Goal: Task Accomplishment & Management: Complete application form

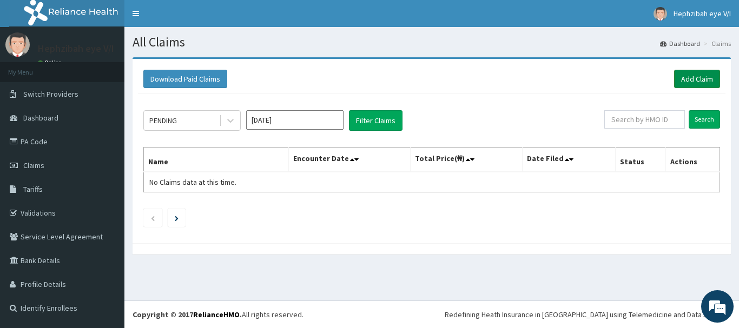
click at [688, 84] on link "Add Claim" at bounding box center [697, 79] width 46 height 18
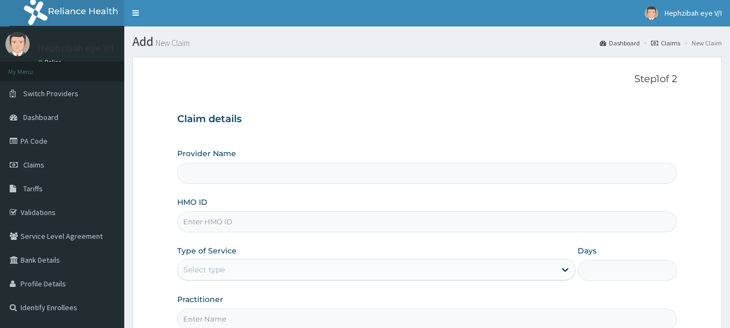
scroll to position [45, 0]
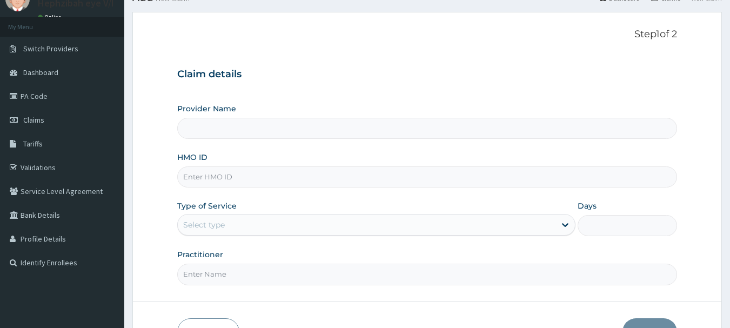
type input "Hephzibah Eye Care -VI"
click at [486, 178] on input "HMO ID" at bounding box center [427, 177] width 501 height 21
type input "NCM/10003/A"
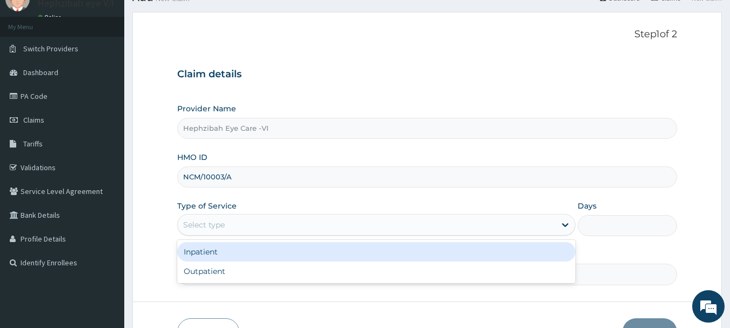
click at [500, 219] on div "Select type" at bounding box center [367, 224] width 378 height 17
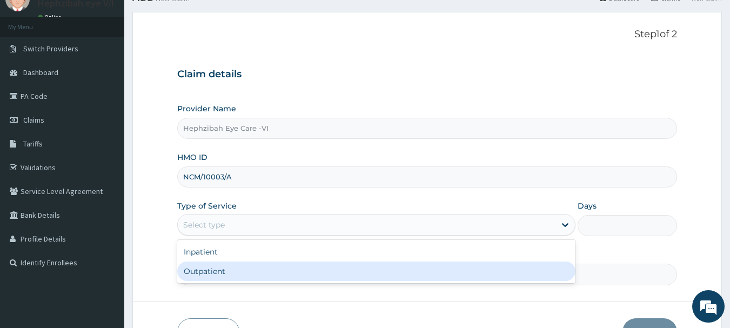
click at [483, 273] on div "Outpatient" at bounding box center [376, 271] width 398 height 19
type input "1"
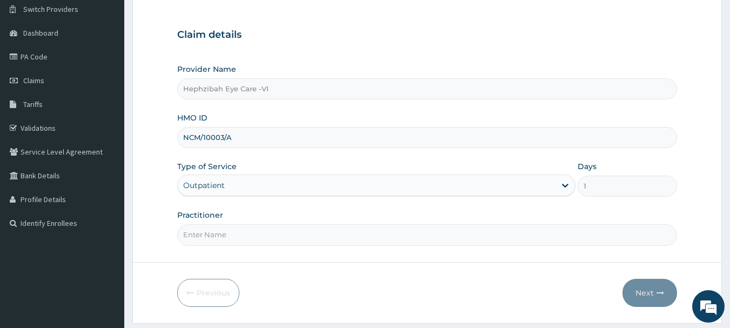
scroll to position [116, 0]
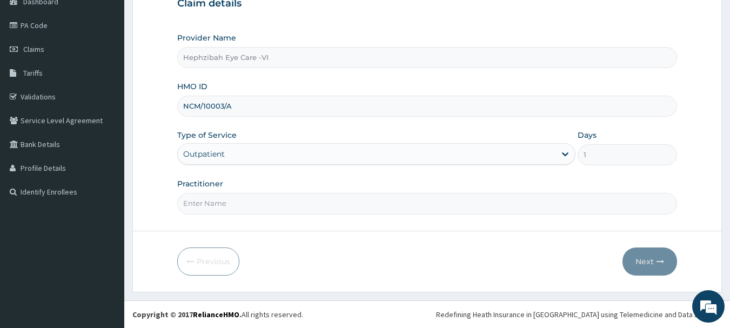
click at [428, 211] on input "Practitioner" at bounding box center [427, 203] width 501 height 21
type input "DR SAMUEL"
click at [644, 253] on button "Next" at bounding box center [650, 262] width 55 height 28
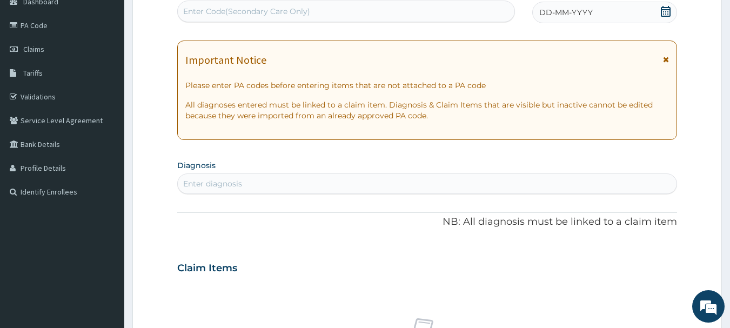
click at [333, 5] on div "Enter Code(Secondary Care Only)" at bounding box center [346, 11] width 337 height 17
paste input "PA/97B83B"
type input "PA/97B83B"
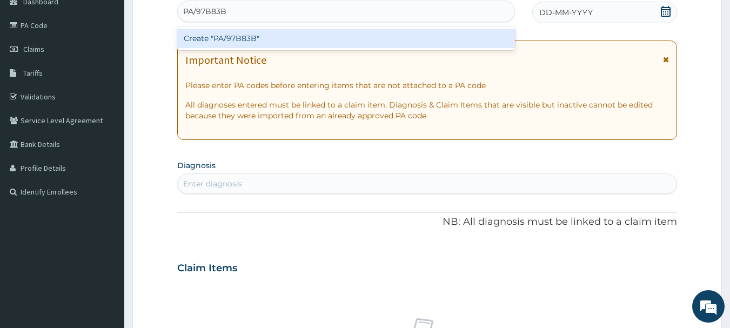
click at [332, 38] on div "Create "PA/97B83B"" at bounding box center [346, 38] width 338 height 19
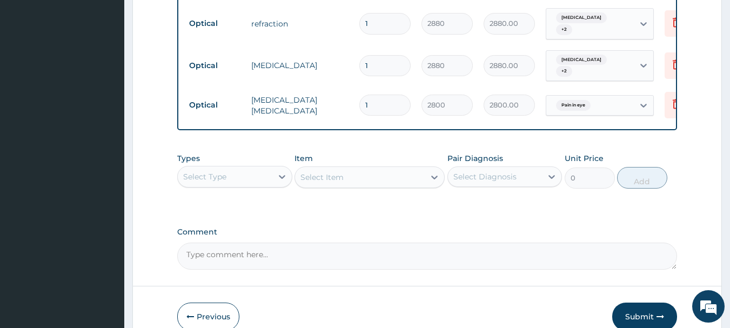
scroll to position [608, 0]
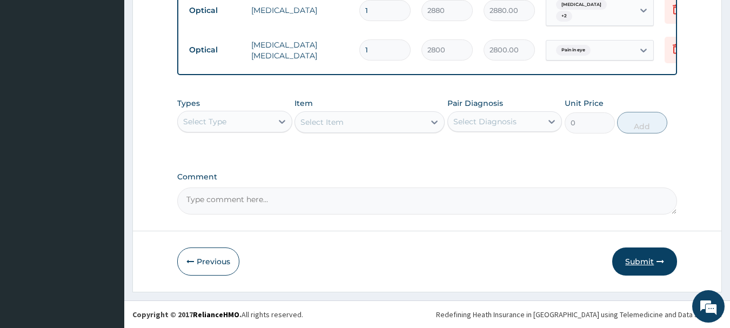
click at [644, 262] on button "Submit" at bounding box center [645, 262] width 65 height 28
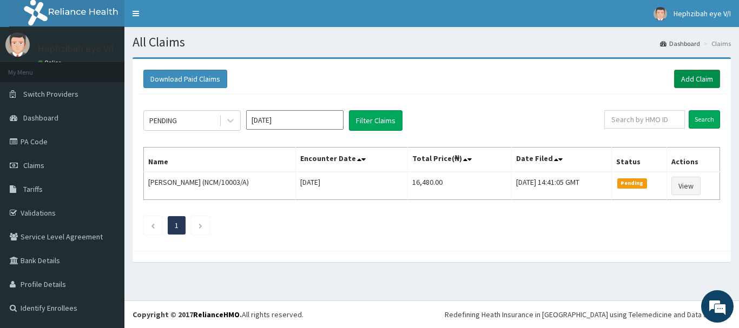
click at [696, 78] on link "Add Claim" at bounding box center [697, 79] width 46 height 18
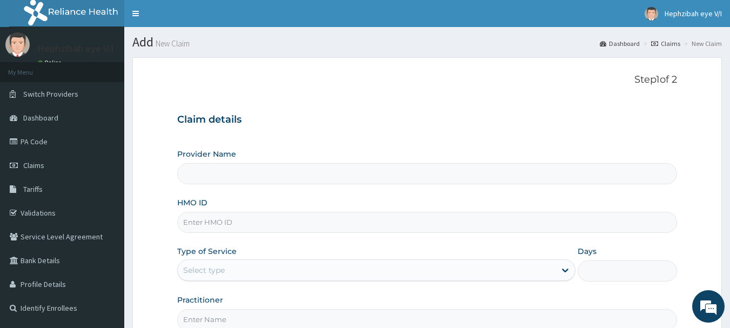
type input "Hephzibah Eye Care -VI"
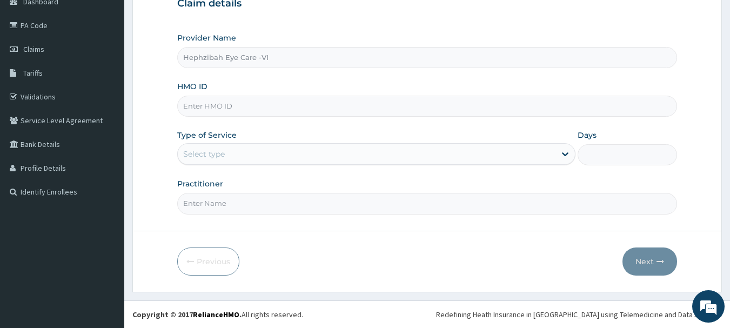
click at [458, 104] on input "HMO ID" at bounding box center [427, 106] width 501 height 21
type input "SLU/1003/A"
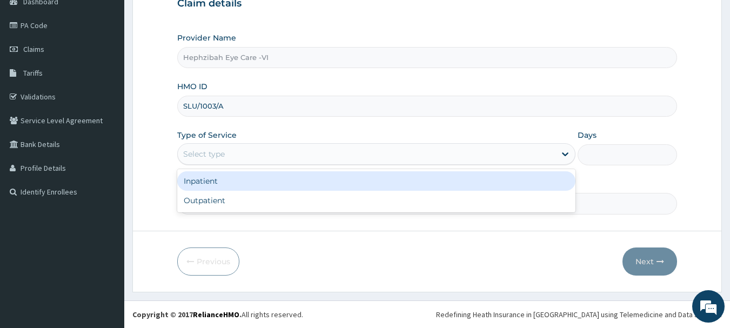
click at [453, 153] on div "Select type" at bounding box center [367, 153] width 378 height 17
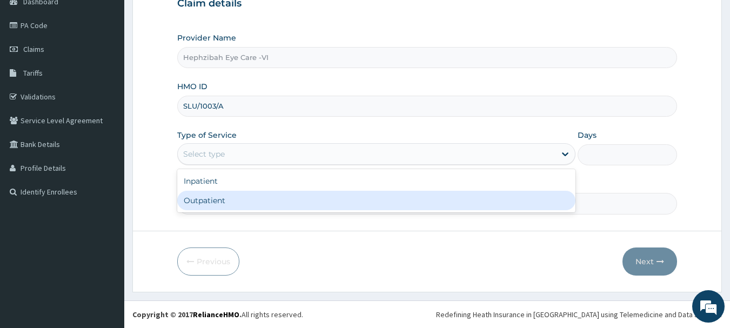
click at [444, 202] on div "Outpatient" at bounding box center [376, 200] width 398 height 19
type input "1"
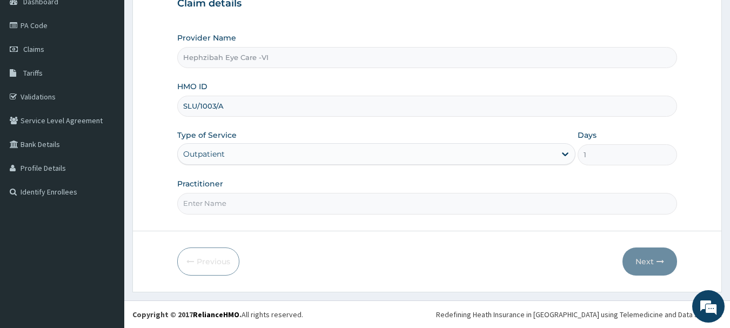
click at [415, 207] on input "Practitioner" at bounding box center [427, 203] width 501 height 21
type input "DR VICTORY"
click at [655, 263] on button "Next" at bounding box center [650, 262] width 55 height 28
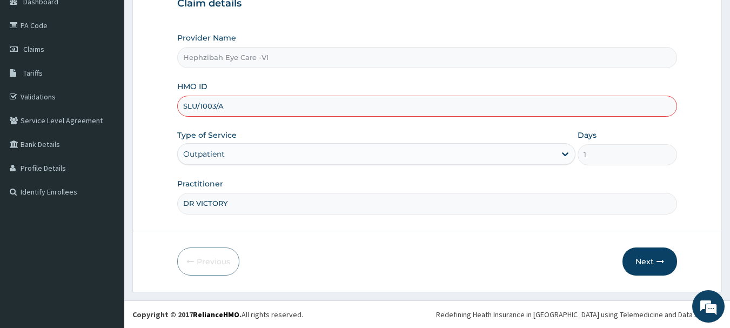
click at [203, 105] on input "SLU/1003/A" at bounding box center [427, 106] width 501 height 21
type input "SLU/10003/A"
click at [686, 162] on form "Step 1 of 2 Claim details Provider Name Hephzibah Eye Care -VI HMO ID SLU/10003…" at bounding box center [427, 116] width 590 height 351
click at [647, 262] on button "Next" at bounding box center [650, 262] width 55 height 28
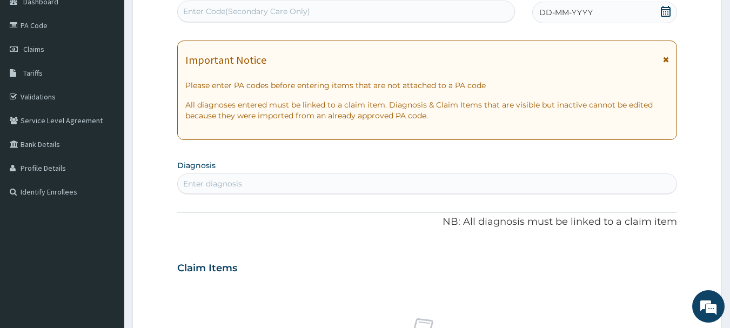
click at [293, 12] on div "Enter Code(Secondary Care Only)" at bounding box center [246, 11] width 127 height 11
paste input "PA/7CAAF1"
type input "PA/7CAAF1"
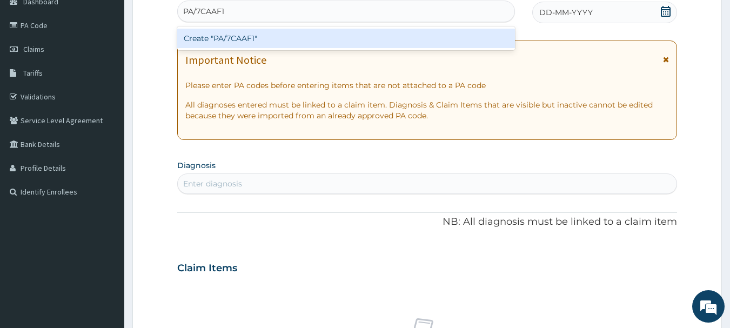
click at [308, 39] on div "Create "PA/7CAAF1"" at bounding box center [346, 38] width 338 height 19
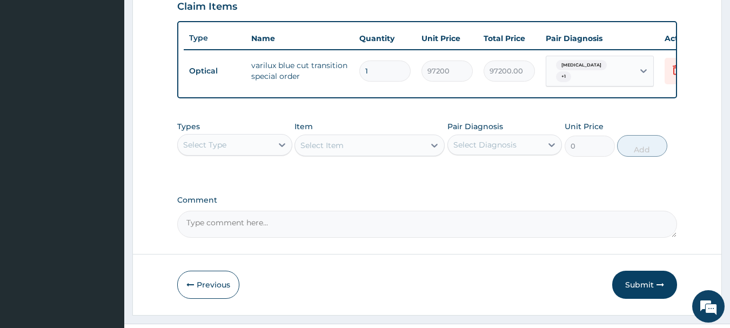
scroll to position [408, 0]
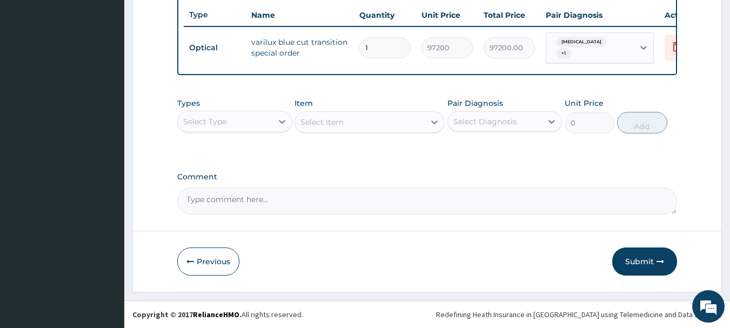
click at [512, 202] on textarea "Comment" at bounding box center [427, 201] width 501 height 27
type textarea "KINDLY NOTE THAT ENROLLEE LENS IS 30,000"
click at [647, 260] on button "Submit" at bounding box center [645, 262] width 65 height 28
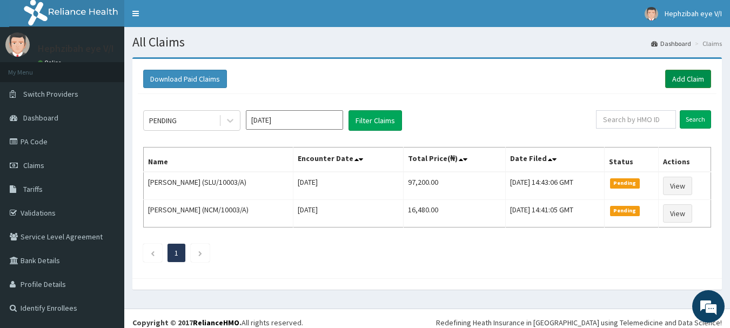
click at [695, 84] on link "Add Claim" at bounding box center [689, 79] width 46 height 18
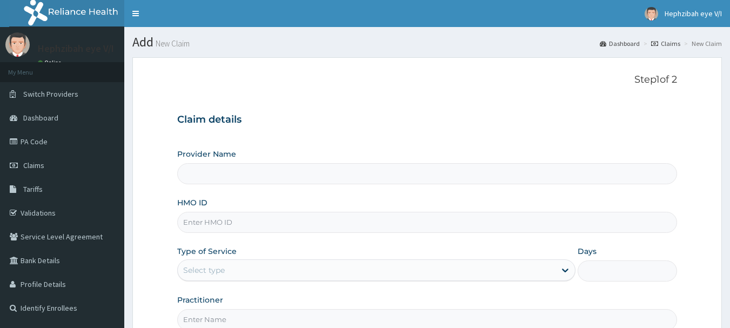
type input "Hephzibah Eye Care -VI"
click at [388, 221] on input "HMO ID" at bounding box center [427, 222] width 501 height 21
type input "KSB/10842/A"
click at [384, 271] on div "Select type" at bounding box center [367, 270] width 378 height 17
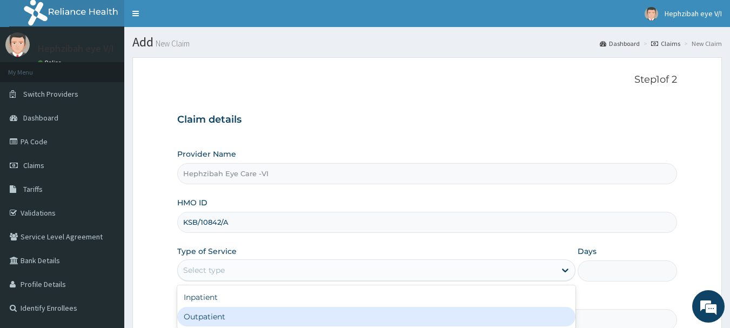
click at [378, 312] on div "Outpatient" at bounding box center [376, 316] width 398 height 19
type input "1"
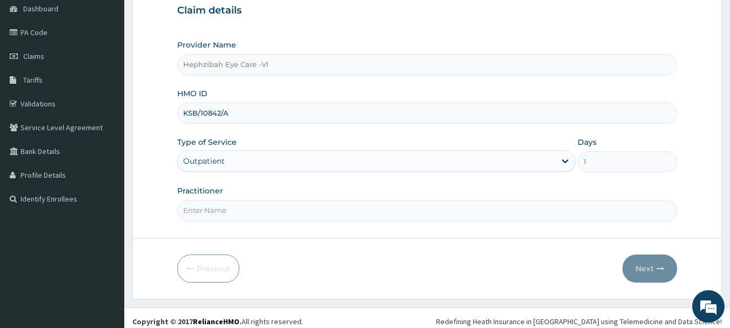
scroll to position [114, 0]
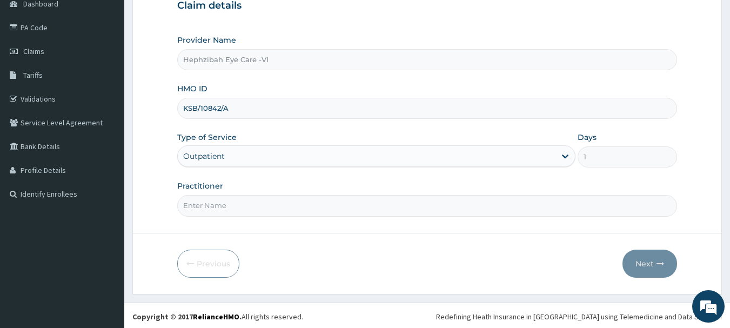
click at [427, 214] on input "Practitioner" at bounding box center [427, 205] width 501 height 21
type input "DR VICTORY"
click at [643, 270] on button "Next" at bounding box center [650, 264] width 55 height 28
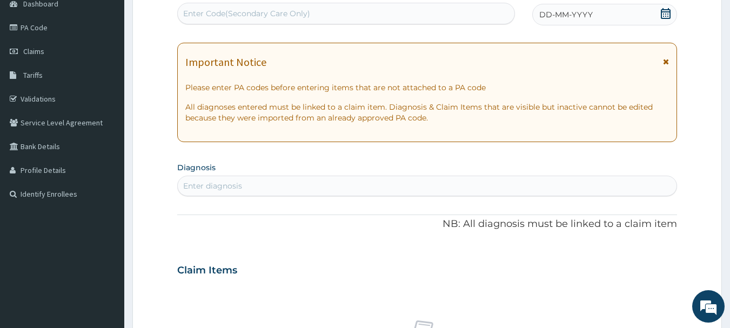
click at [304, 14] on div "Enter Code(Secondary Care Only)" at bounding box center [246, 13] width 127 height 11
paste input "PA/D50489"
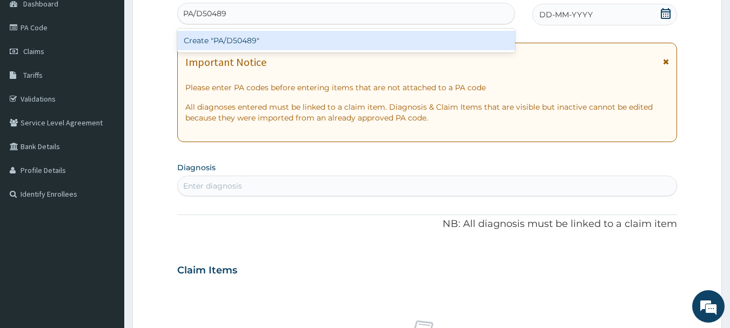
type input "PA/D50489"
click at [312, 34] on div "Create "PA/D50489"" at bounding box center [346, 40] width 338 height 19
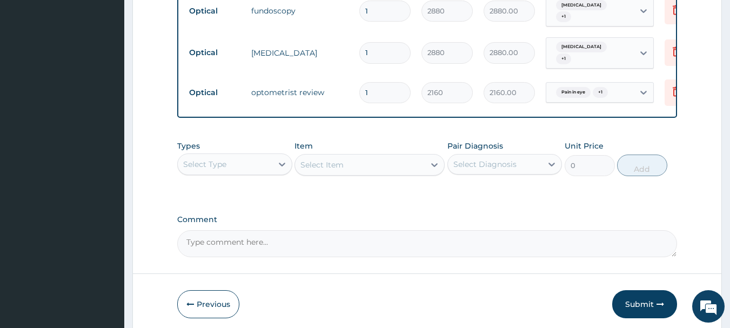
scroll to position [557, 0]
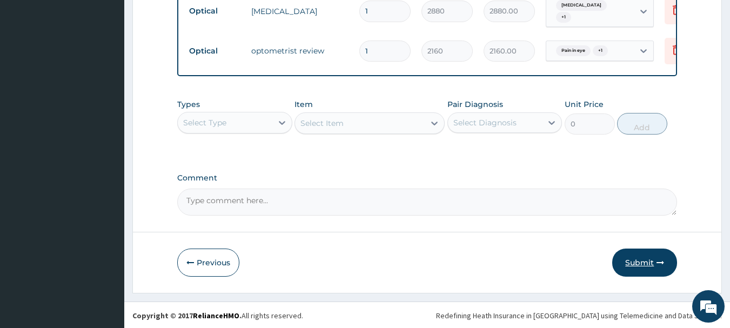
click at [649, 261] on button "Submit" at bounding box center [645, 263] width 65 height 28
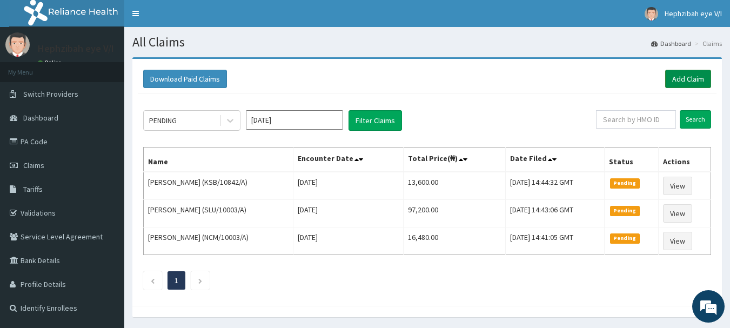
click at [691, 79] on link "Add Claim" at bounding box center [689, 79] width 46 height 18
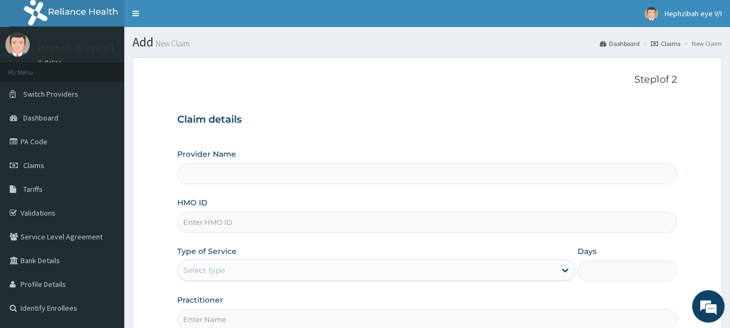
type input "Hephzibah Eye Care -VI"
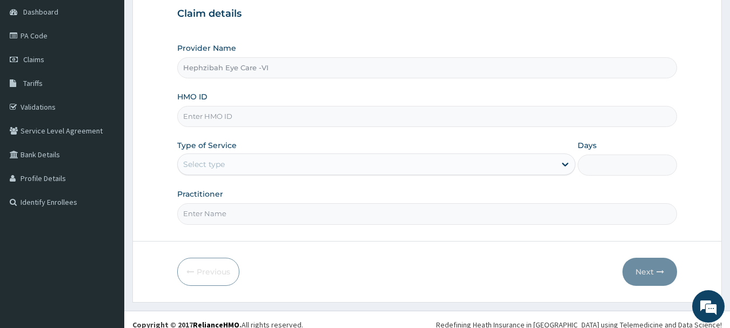
scroll to position [116, 0]
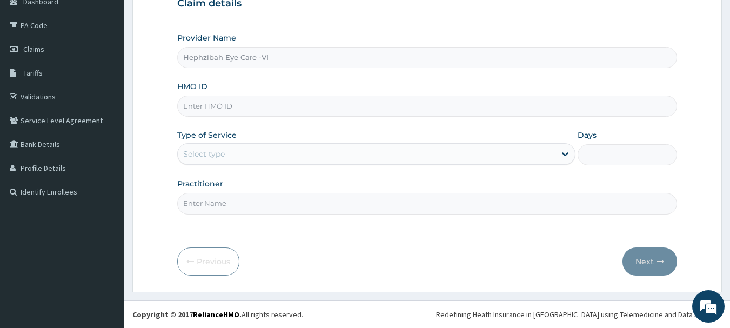
click at [496, 112] on input "HMO ID" at bounding box center [427, 106] width 501 height 21
type input "IEI/10014/A"
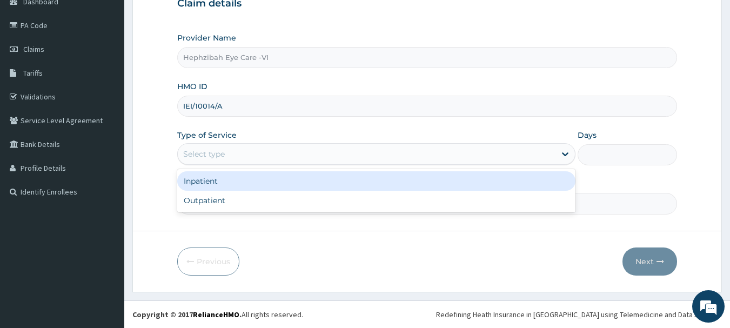
click at [472, 154] on div "Select type" at bounding box center [367, 153] width 378 height 17
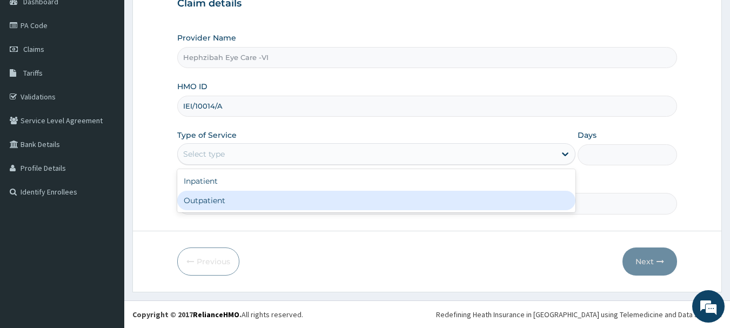
click at [455, 203] on div "Outpatient" at bounding box center [376, 200] width 398 height 19
type input "1"
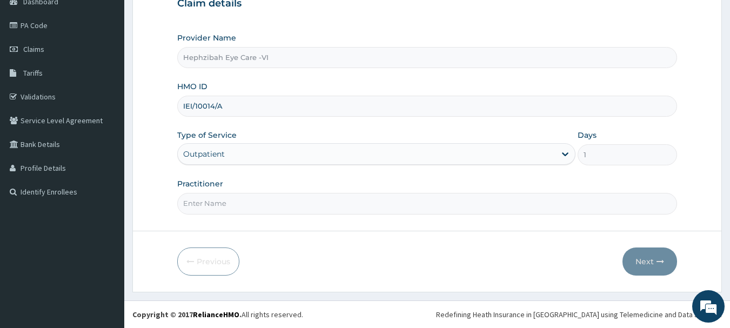
click at [316, 212] on input "Practitioner" at bounding box center [427, 203] width 501 height 21
type input "DR VICTORY"
click at [643, 250] on button "Next" at bounding box center [650, 262] width 55 height 28
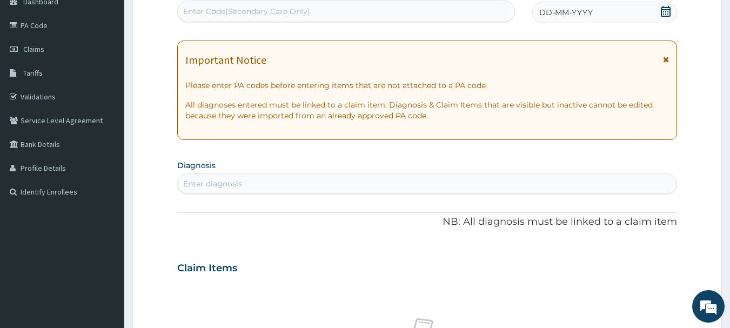
click at [262, 8] on div "Enter Code(Secondary Care Only)" at bounding box center [246, 11] width 127 height 11
paste input "PA/1A6996"
type input "PA/1A6996"
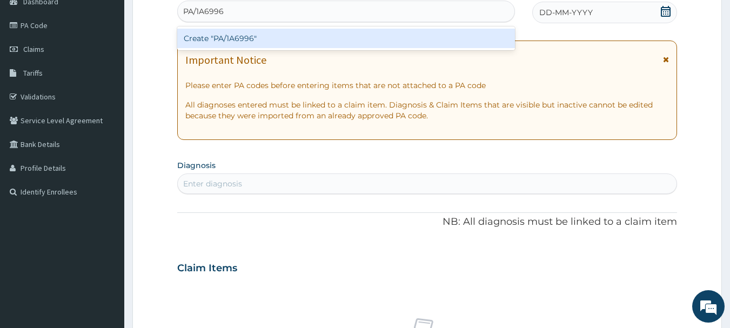
click at [298, 44] on div "Create "PA/1A6996"" at bounding box center [346, 38] width 338 height 19
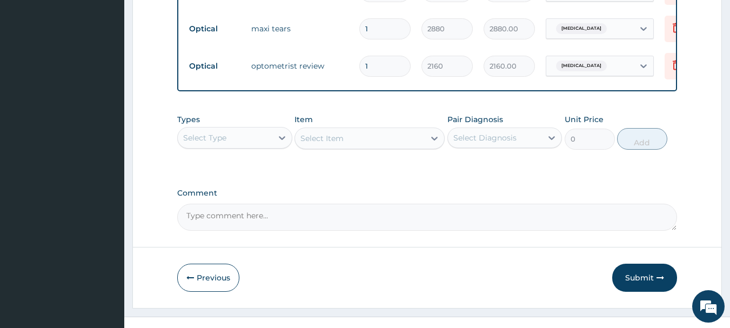
scroll to position [544, 0]
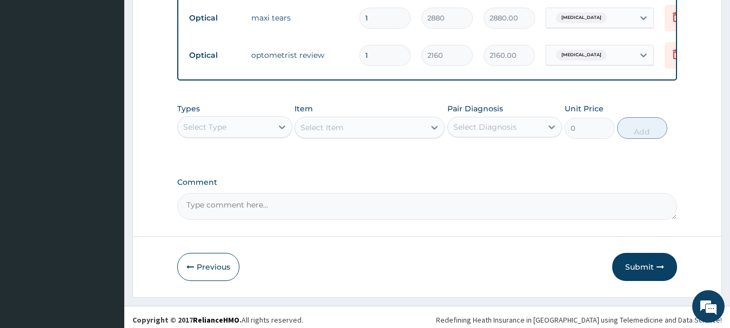
click at [536, 215] on textarea "Comment" at bounding box center [427, 206] width 501 height 27
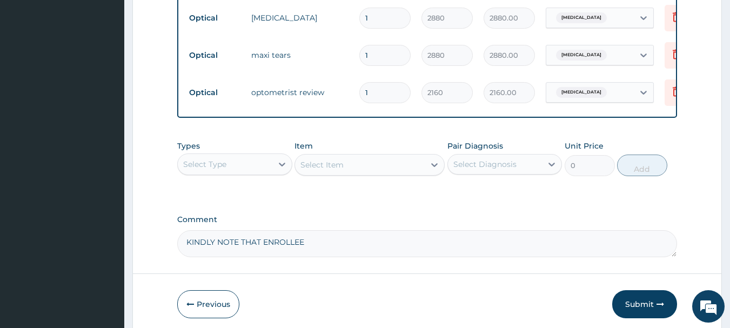
scroll to position [557, 0]
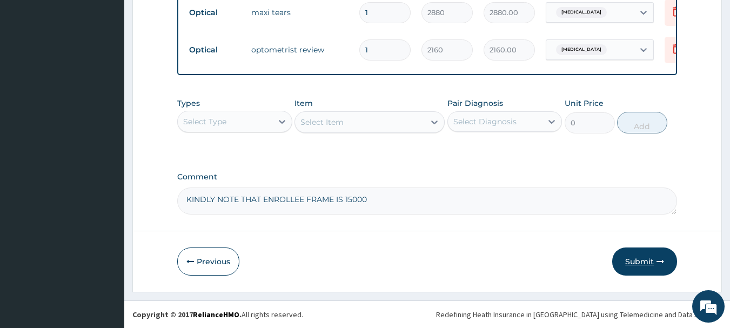
type textarea "KINDLY NOTE THAT ENROLLEE FRAME IS 15000"
click at [639, 265] on button "Submit" at bounding box center [645, 262] width 65 height 28
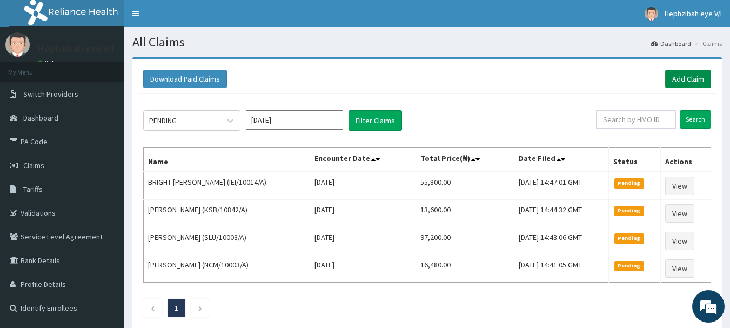
click at [695, 78] on link "Add Claim" at bounding box center [689, 79] width 46 height 18
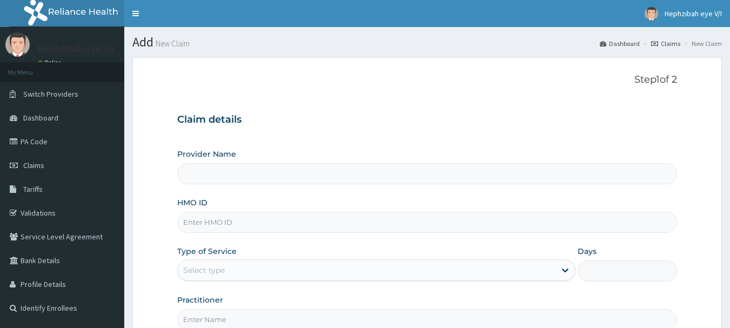
type input "Hephzibah Eye Care -VI"
click at [329, 225] on input "HMO ID" at bounding box center [427, 222] width 501 height 21
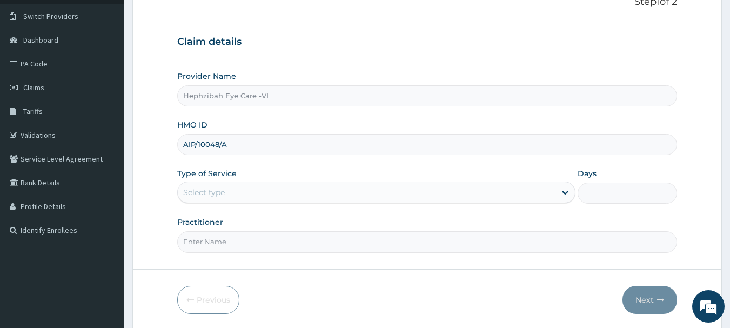
scroll to position [79, 0]
type input "AIP/10048/A"
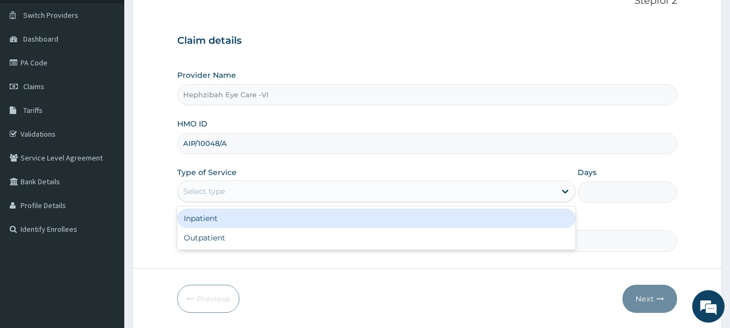
click at [526, 196] on div "Select type" at bounding box center [367, 191] width 378 height 17
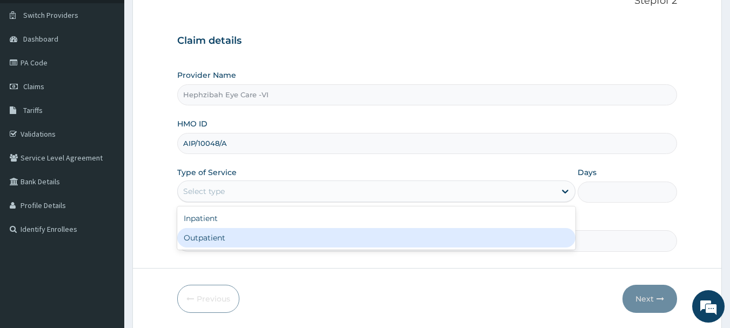
click at [514, 237] on div "Outpatient" at bounding box center [376, 237] width 398 height 19
type input "1"
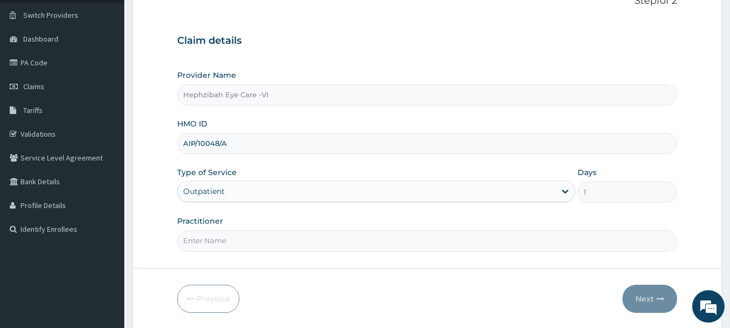
click at [444, 248] on input "Practitioner" at bounding box center [427, 240] width 501 height 21
type input "DR VICTORY"
click at [655, 296] on button "Next" at bounding box center [650, 299] width 55 height 28
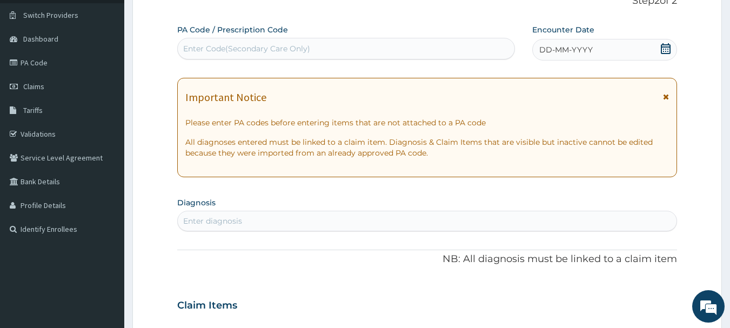
click at [285, 51] on div "Enter Code(Secondary Care Only)" at bounding box center [246, 48] width 127 height 11
paste input "PA/D188F4"
type input "PA/D188F4"
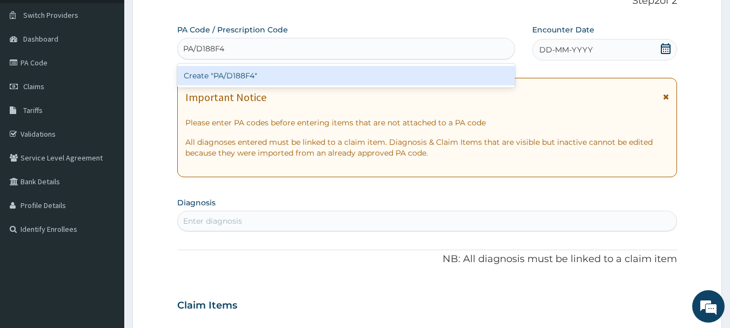
click at [290, 70] on div "Create "PA/D188F4"" at bounding box center [346, 75] width 338 height 19
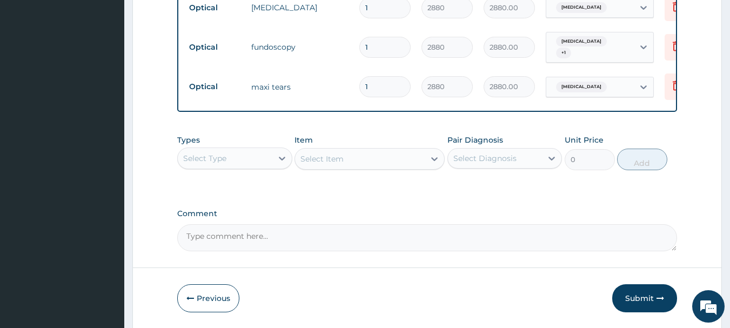
scroll to position [520, 0]
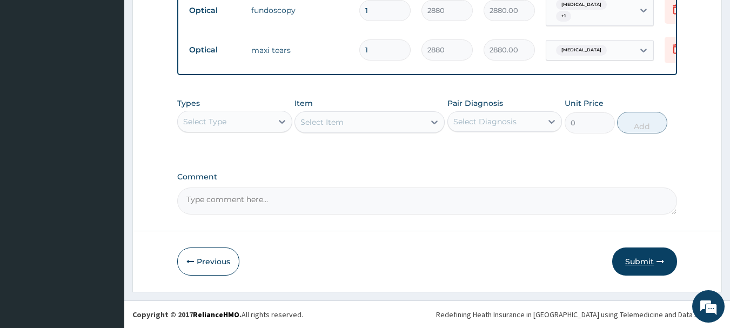
click at [633, 267] on button "Submit" at bounding box center [645, 262] width 65 height 28
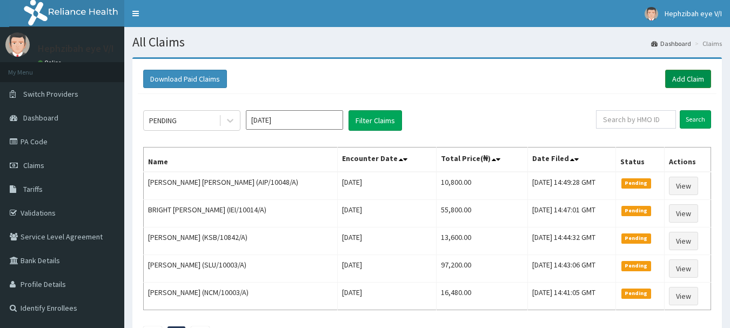
click at [685, 81] on link "Add Claim" at bounding box center [689, 79] width 46 height 18
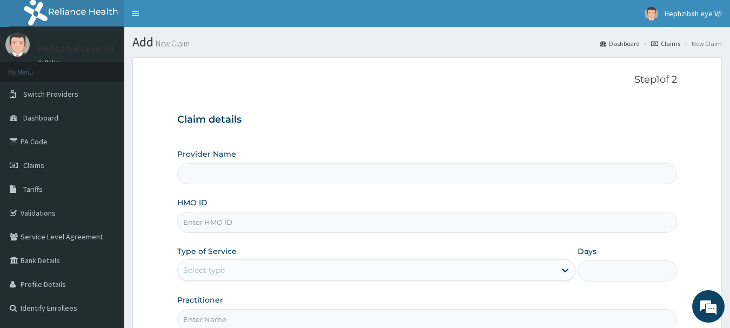
type input "Hephzibah Eye Care -VI"
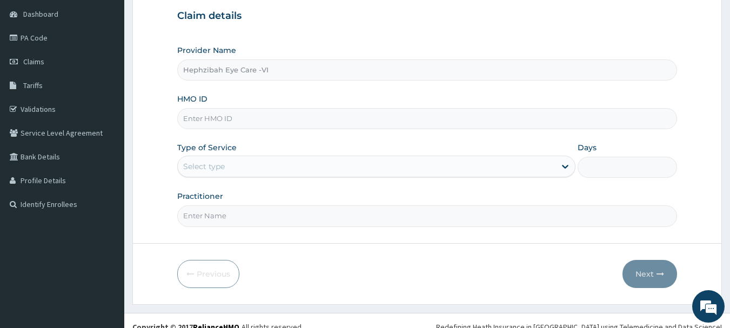
scroll to position [105, 0]
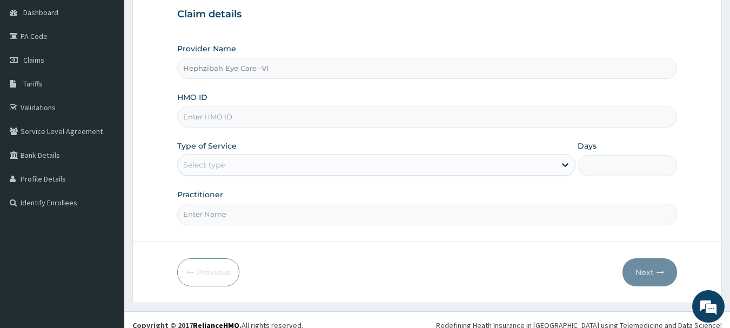
drag, startPoint x: 738, startPoint y: 182, endPoint x: 734, endPoint y: 255, distance: 73.1
click at [730, 255] on html "R EL Toggle navigation Hephzibah eye V/I Hephzibah eye V/I - [EMAIL_ADDRESS][DO…" at bounding box center [365, 117] width 730 height 444
click at [370, 114] on input "HMO ID" at bounding box center [427, 117] width 501 height 21
type input "AIP/10048/A"
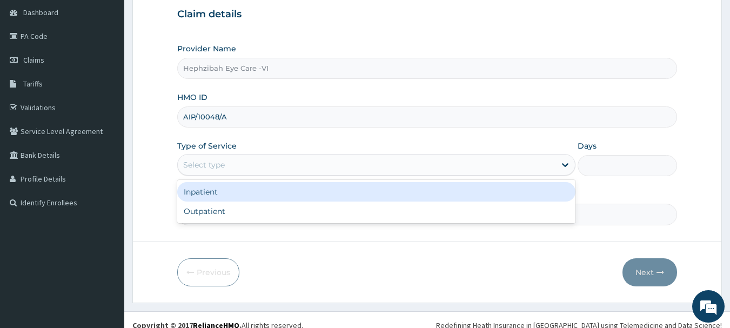
click at [363, 170] on div "Select type" at bounding box center [367, 164] width 378 height 17
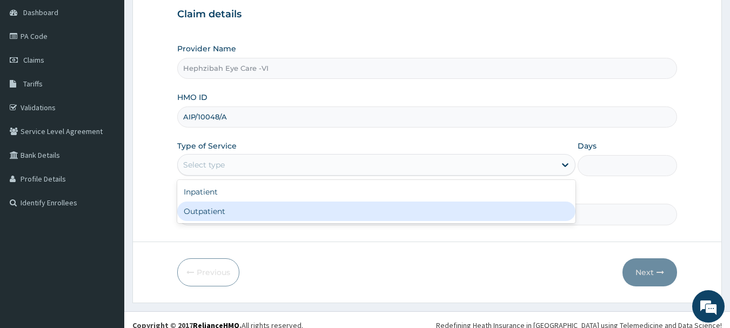
click at [357, 214] on div "Outpatient" at bounding box center [376, 211] width 398 height 19
type input "1"
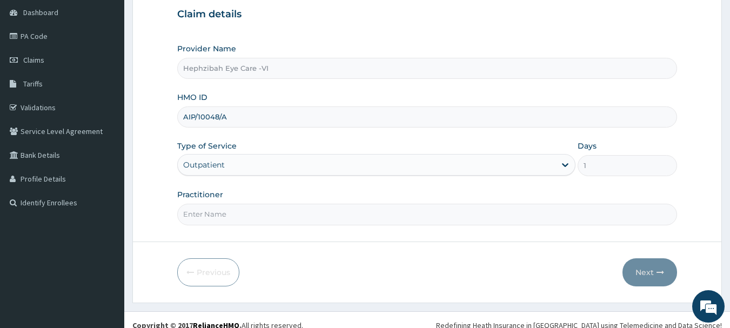
click at [336, 217] on input "Practitioner" at bounding box center [427, 214] width 501 height 21
click at [301, 215] on input "Practitioner" at bounding box center [427, 214] width 501 height 21
type input "DR VICTORY"
click at [646, 268] on button "Next" at bounding box center [650, 272] width 55 height 28
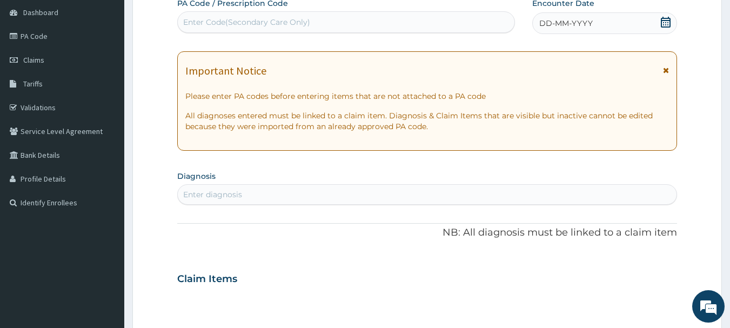
click at [361, 18] on div "Enter Code(Secondary Care Only)" at bounding box center [346, 22] width 337 height 17
click at [266, 19] on div "Enter Code(Secondary Care Only)" at bounding box center [246, 22] width 127 height 11
paste input "PA/8831EA"
type input "PA/8831EA"
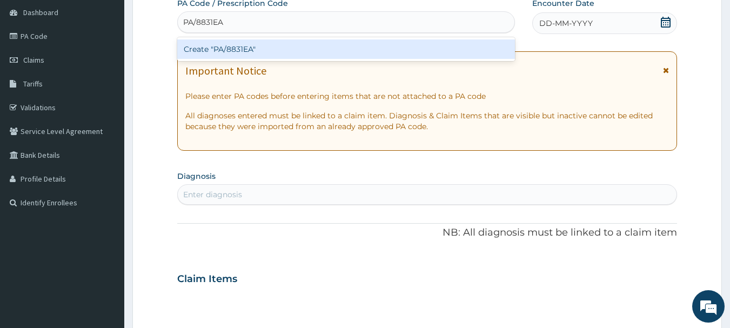
click at [273, 45] on div "Create "PA/8831EA"" at bounding box center [346, 48] width 338 height 19
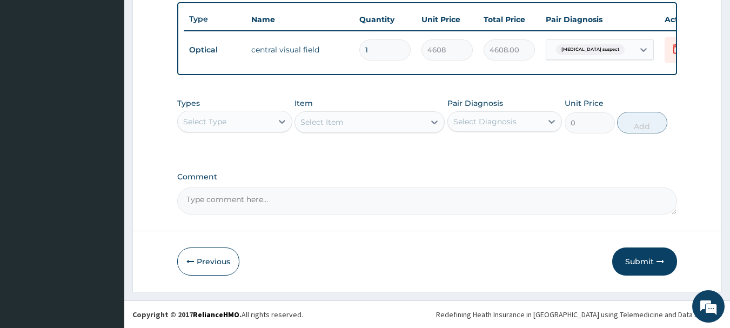
scroll to position [408, 0]
click at [645, 264] on button "Submit" at bounding box center [645, 262] width 65 height 28
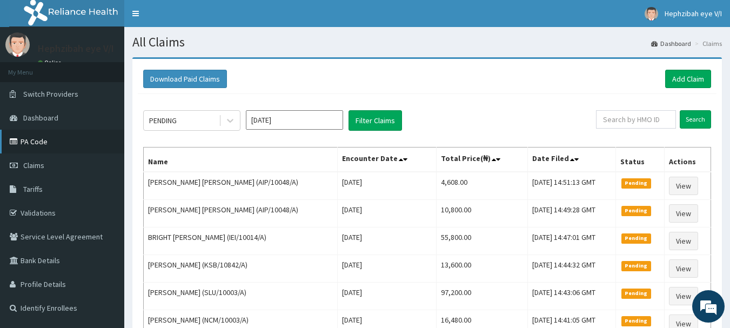
click at [41, 147] on link "PA Code" at bounding box center [62, 142] width 124 height 24
